Goal: Task Accomplishment & Management: Use online tool/utility

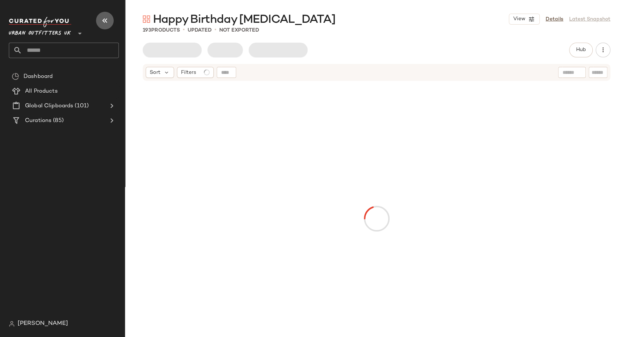
click at [103, 21] on icon "button" at bounding box center [104, 20] width 9 height 9
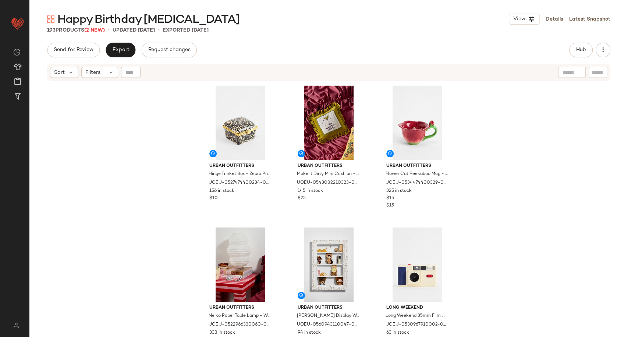
click at [99, 29] on span "(2 New)" at bounding box center [94, 31] width 21 height 6
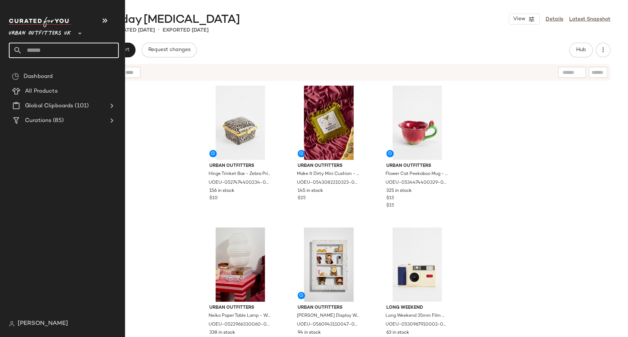
click at [36, 52] on input "text" at bounding box center [70, 50] width 97 height 15
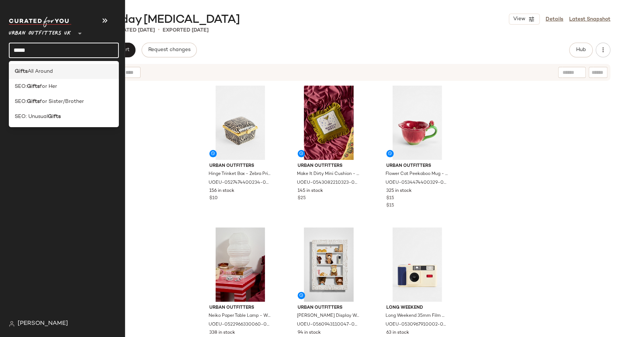
type input "*****"
click at [46, 69] on span "All Around" at bounding box center [40, 72] width 25 height 8
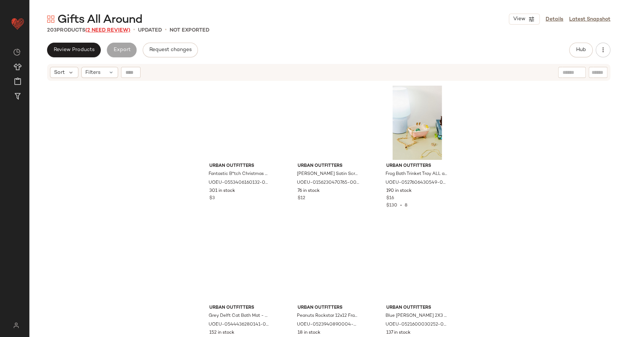
click at [118, 31] on span "(2 Need Review)" at bounding box center [107, 31] width 45 height 6
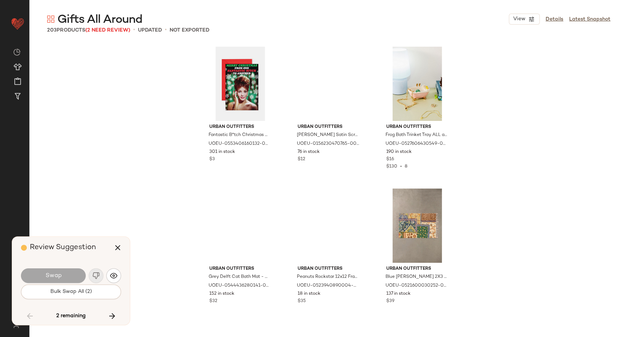
scroll to position [3975, 0]
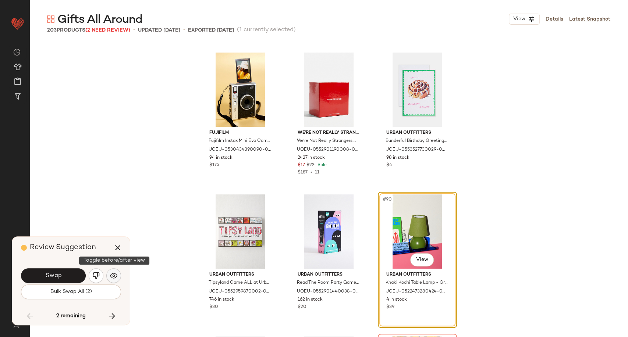
click at [117, 273] on img "button" at bounding box center [113, 275] width 7 height 7
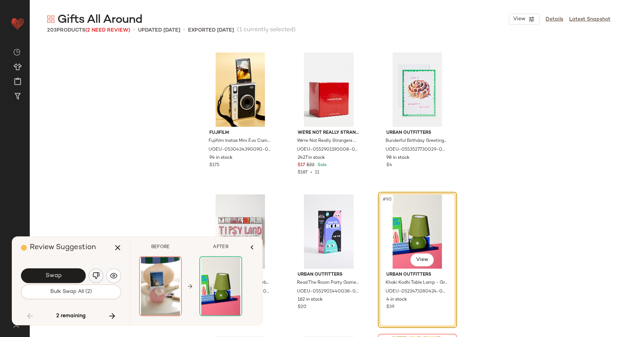
click at [100, 275] on button "button" at bounding box center [96, 275] width 15 height 15
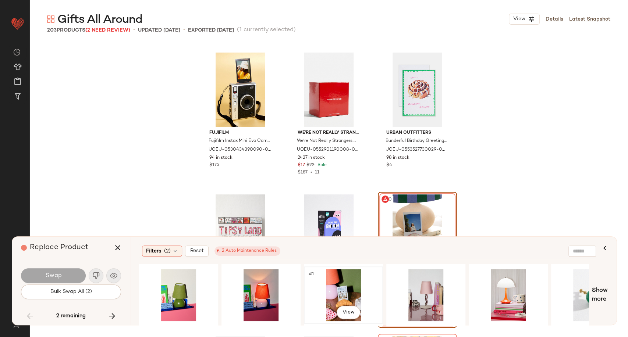
click at [339, 292] on div "#1 View" at bounding box center [343, 295] width 74 height 52
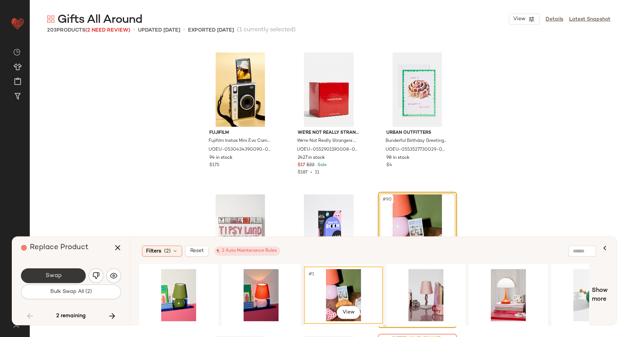
click at [66, 278] on button "Swap" at bounding box center [53, 275] width 65 height 15
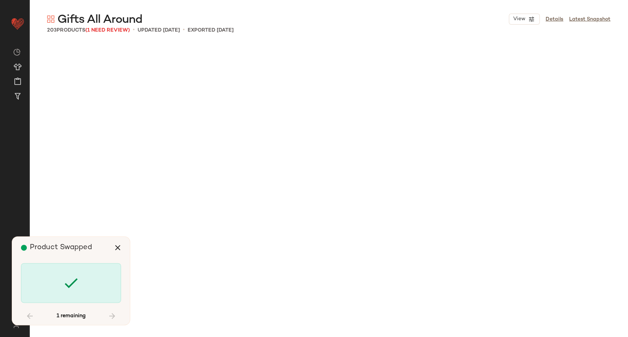
scroll to position [5395, 0]
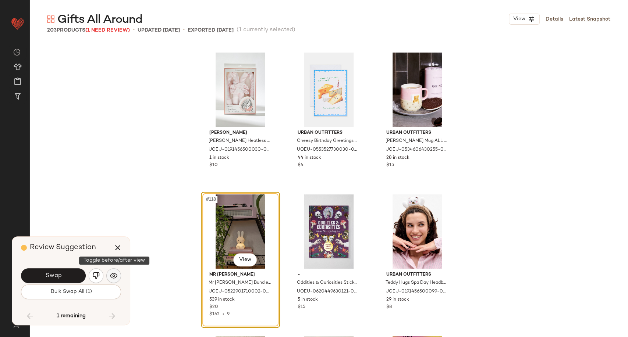
click at [112, 276] on img "button" at bounding box center [113, 275] width 7 height 7
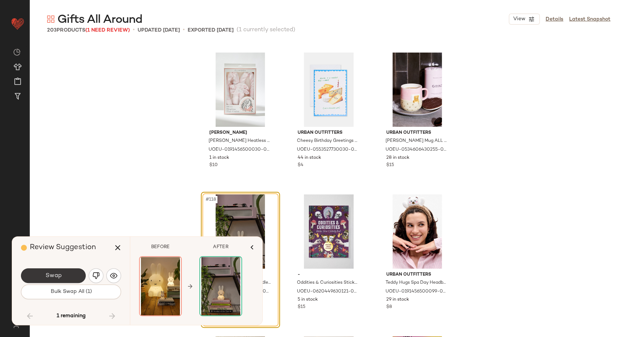
click at [70, 273] on button "Swap" at bounding box center [53, 275] width 65 height 15
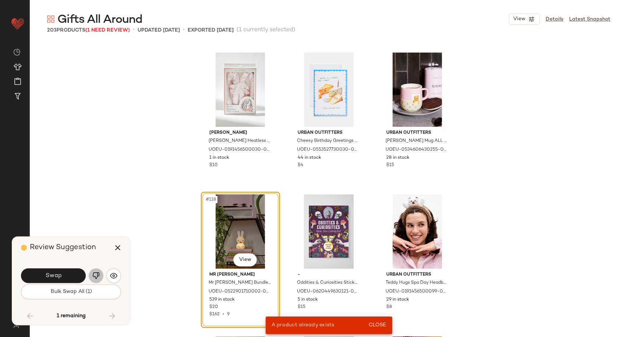
click at [94, 275] on img "button" at bounding box center [95, 275] width 7 height 7
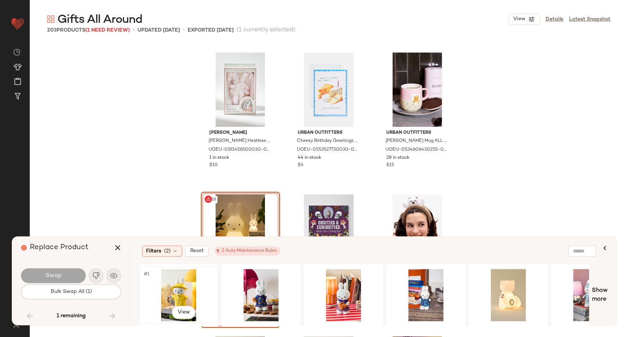
click at [182, 289] on div "#1 View" at bounding box center [179, 295] width 74 height 52
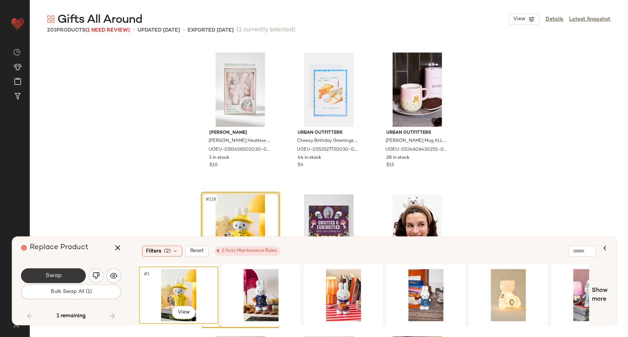
click at [40, 275] on button "Swap" at bounding box center [53, 275] width 65 height 15
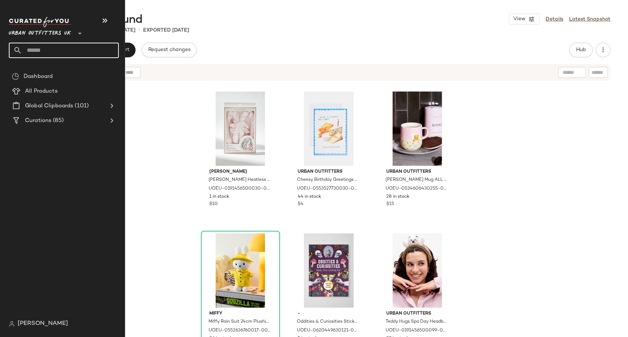
click at [36, 56] on input "text" at bounding box center [70, 50] width 97 height 15
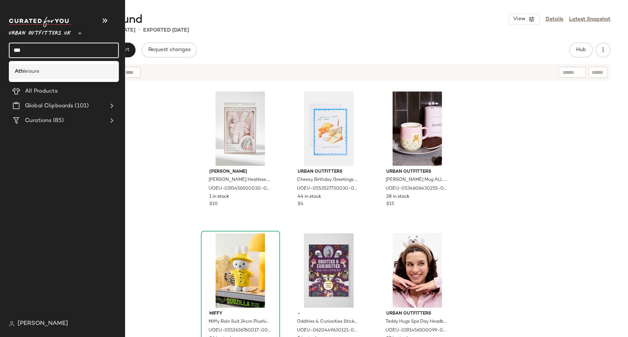
type input "***"
click at [38, 72] on span "leisure" at bounding box center [32, 72] width 16 height 8
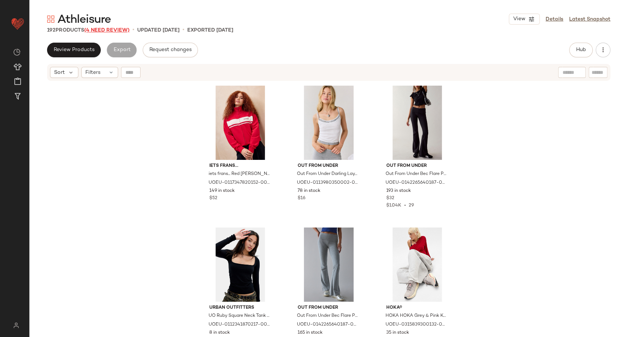
click at [120, 32] on span "(4 Need Review)" at bounding box center [106, 31] width 45 height 6
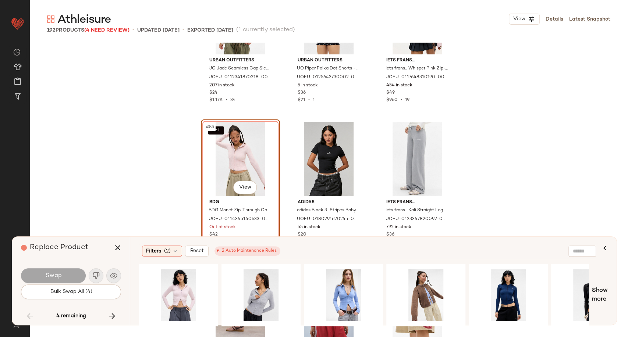
scroll to position [3915, 0]
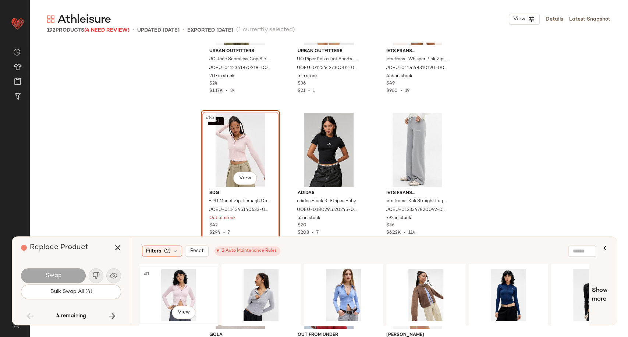
click at [174, 288] on div "#1 View" at bounding box center [179, 295] width 74 height 52
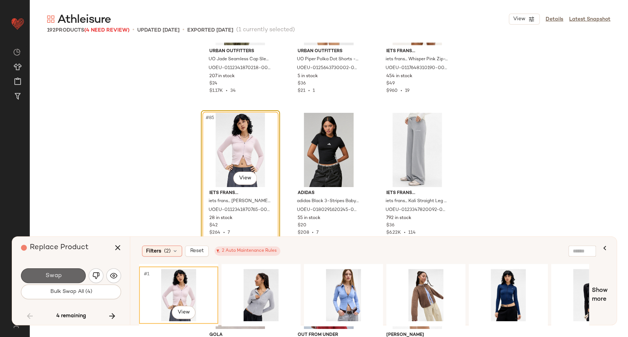
click at [77, 274] on button "Swap" at bounding box center [53, 275] width 65 height 15
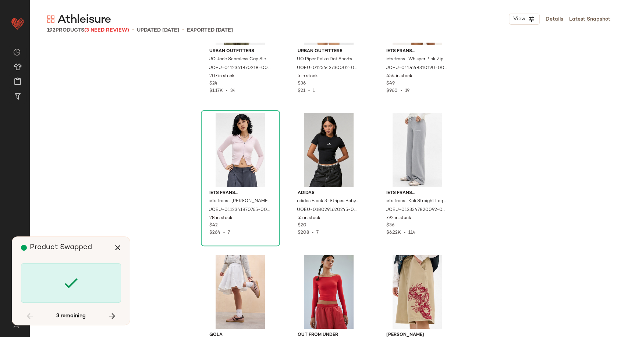
scroll to position [4969, 0]
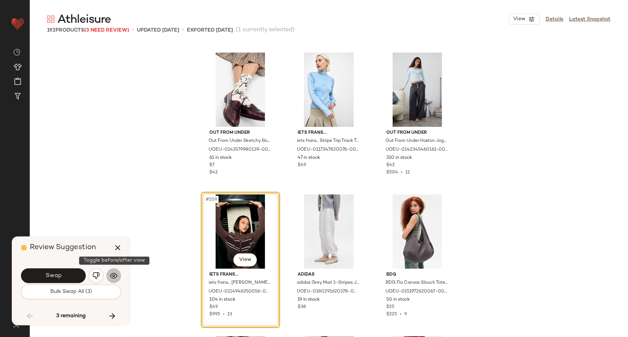
click at [113, 275] on img "button" at bounding box center [113, 275] width 7 height 7
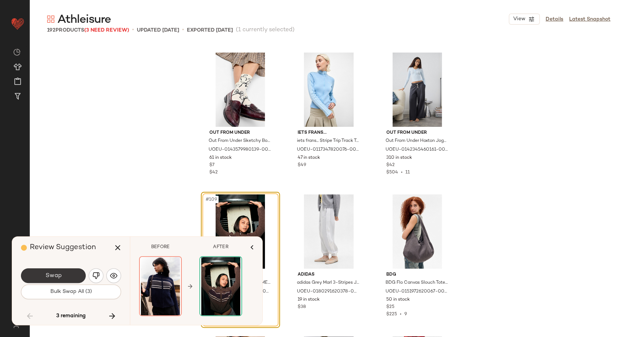
click at [73, 275] on button "Swap" at bounding box center [53, 275] width 65 height 15
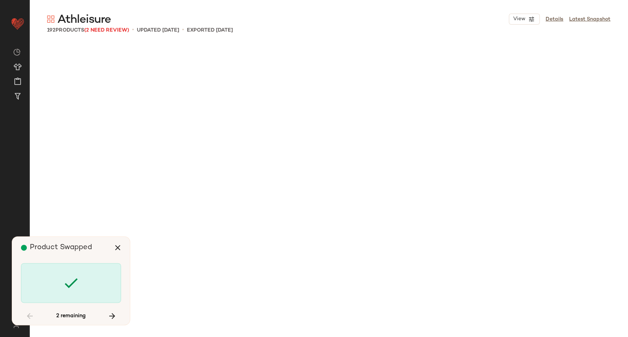
scroll to position [6814, 0]
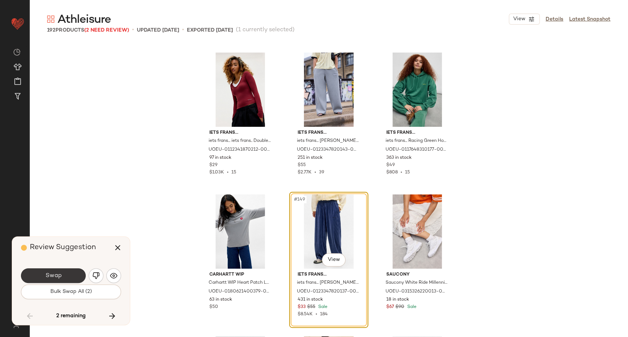
click at [71, 277] on button "Swap" at bounding box center [53, 275] width 65 height 15
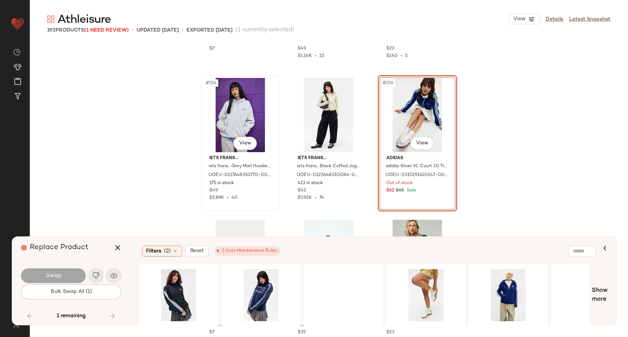
scroll to position [7221, 0]
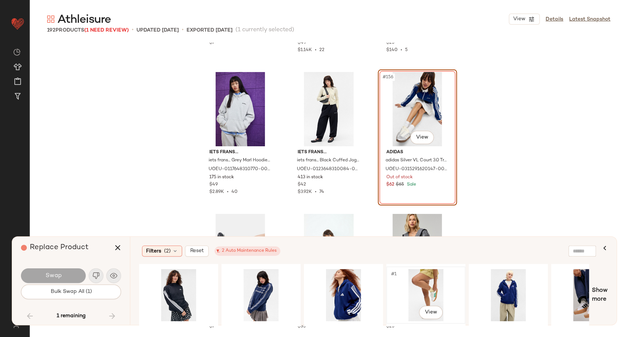
click at [432, 288] on div "#1 View" at bounding box center [426, 295] width 74 height 52
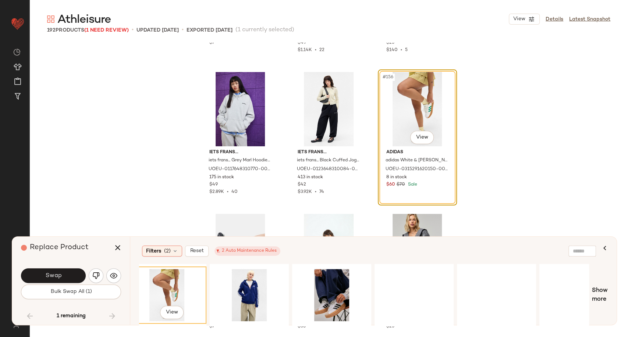
scroll to position [0, 260]
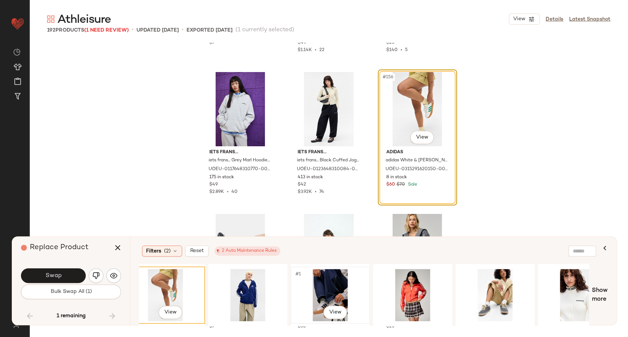
click at [339, 295] on div "#1 View" at bounding box center [330, 295] width 74 height 52
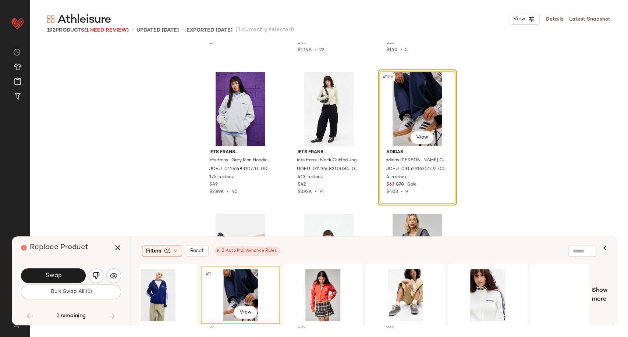
scroll to position [0, 357]
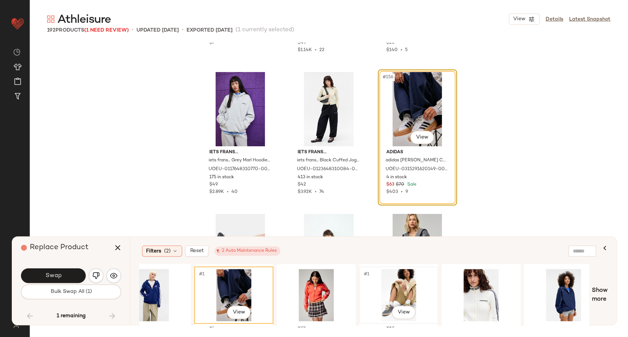
click at [401, 280] on div "#1 View" at bounding box center [399, 295] width 74 height 52
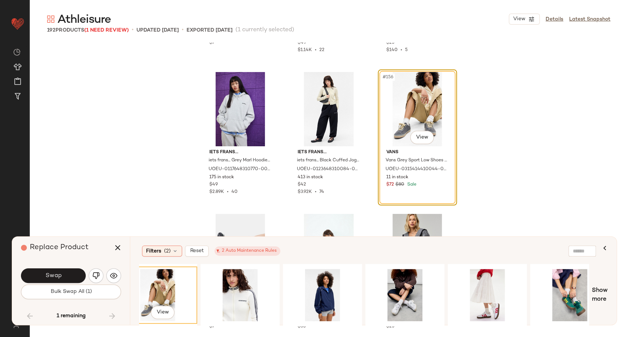
scroll to position [0, 600]
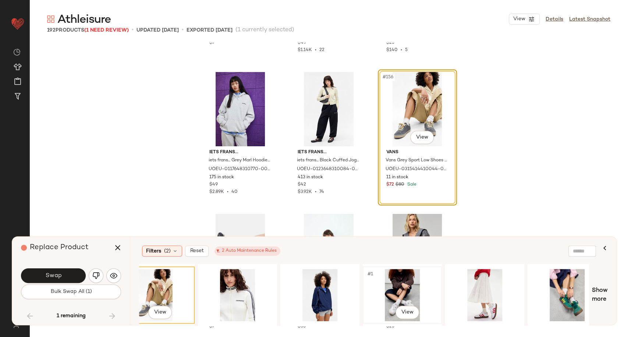
click at [414, 298] on div "#1 View" at bounding box center [402, 295] width 74 height 52
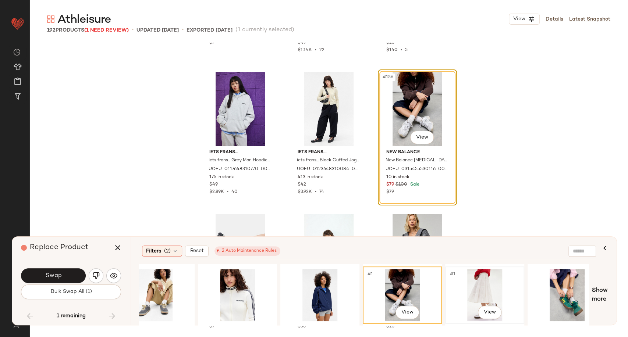
click at [477, 298] on div "#1 View" at bounding box center [485, 295] width 74 height 52
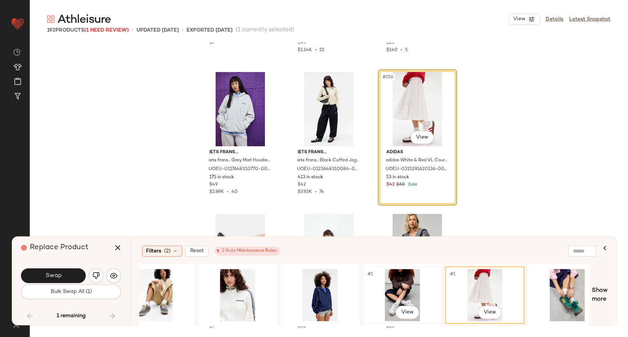
click at [398, 292] on div "#1 View" at bounding box center [402, 295] width 74 height 52
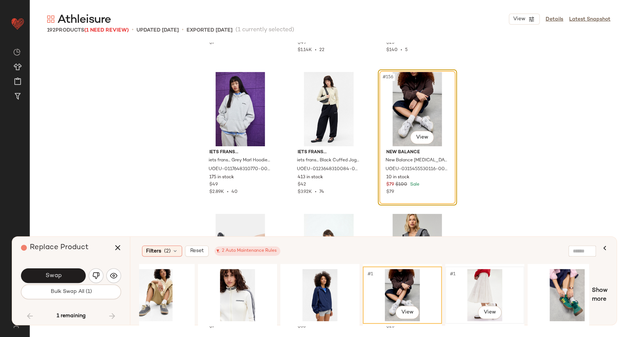
click at [467, 293] on div "#1 View" at bounding box center [485, 295] width 74 height 52
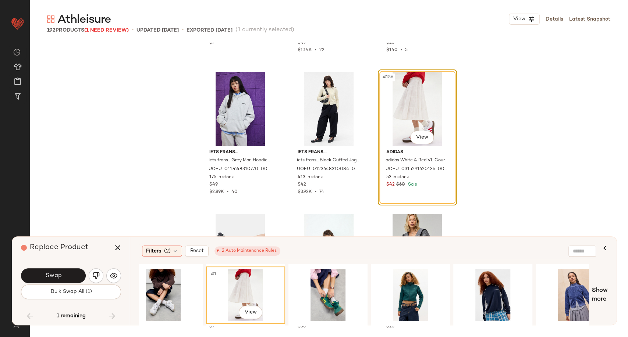
scroll to position [0, 864]
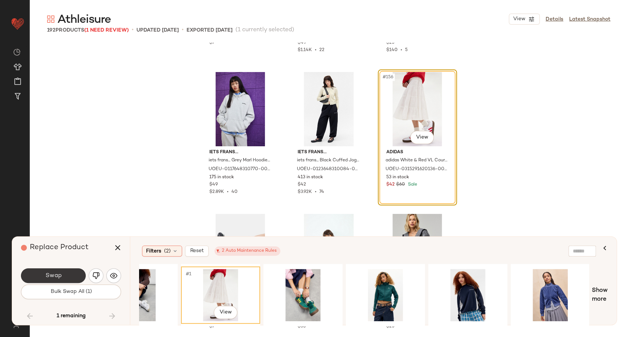
click at [66, 277] on button "Swap" at bounding box center [53, 275] width 65 height 15
